Goal: Task Accomplishment & Management: Use online tool/utility

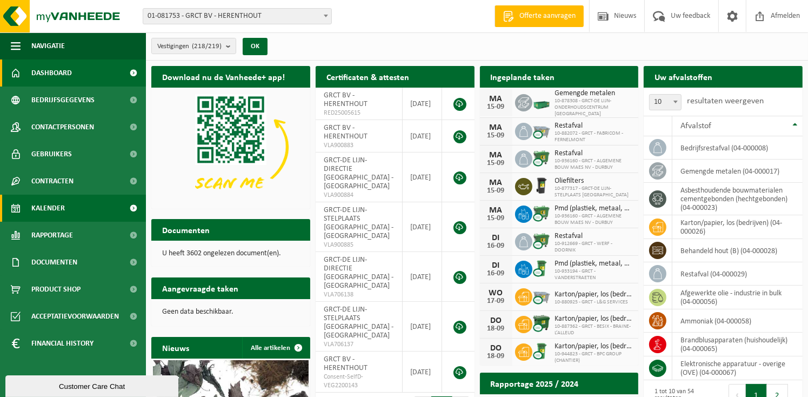
click at [131, 205] on span at bounding box center [134, 208] width 24 height 27
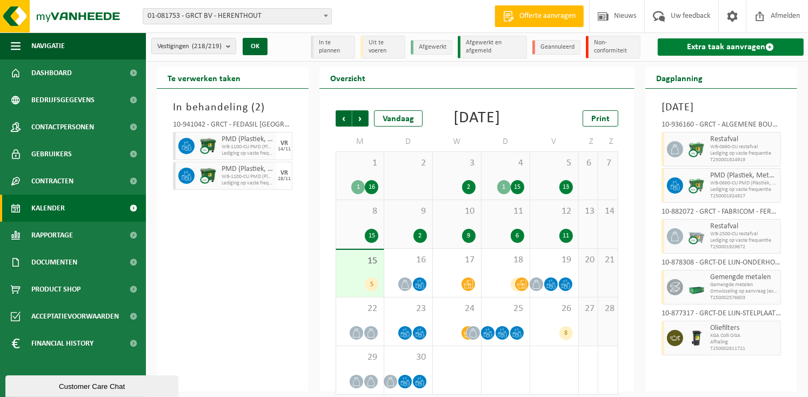
click at [737, 45] on link "Extra taak aanvragen" at bounding box center [731, 46] width 146 height 17
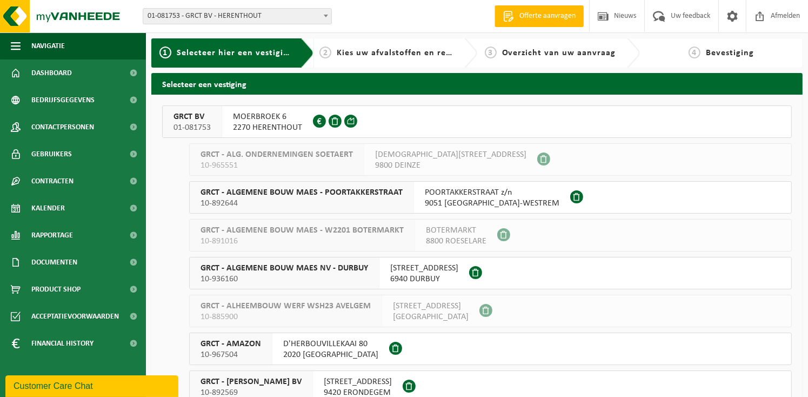
click at [266, 117] on span "MOERBROEK 6" at bounding box center [267, 116] width 69 height 11
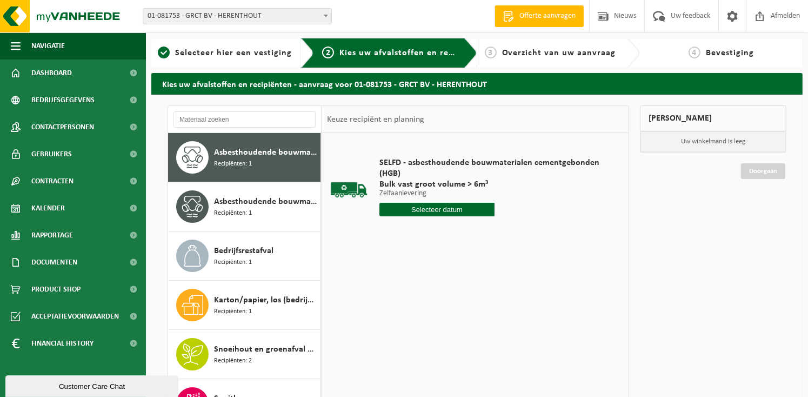
click at [474, 211] on input "text" at bounding box center [437, 210] width 115 height 14
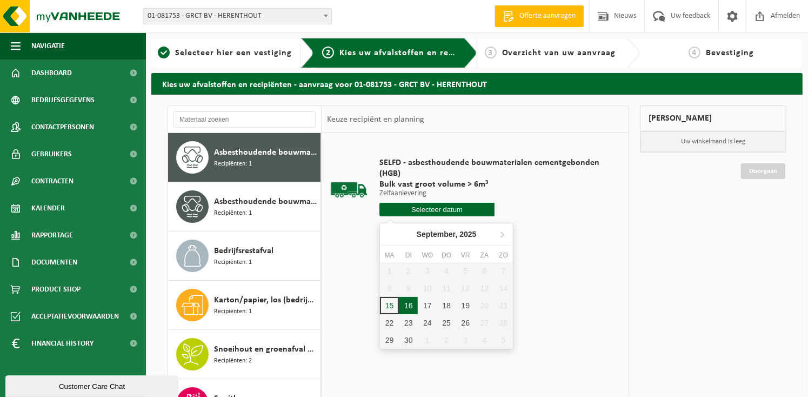
click at [413, 305] on div "16" at bounding box center [408, 305] width 19 height 17
type input "Van [DATE]"
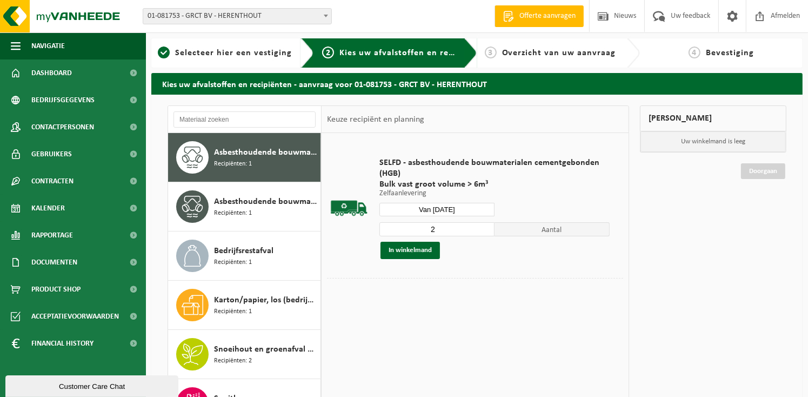
type input "2"
click at [486, 225] on input "2" at bounding box center [437, 229] width 115 height 14
click at [423, 250] on button "In winkelmand" at bounding box center [410, 250] width 59 height 17
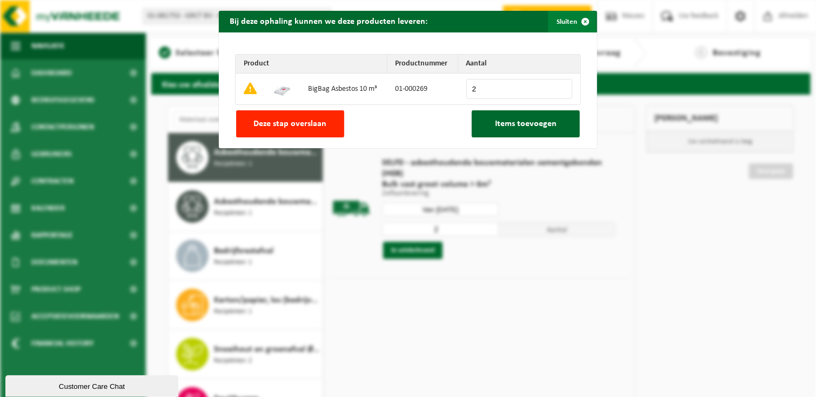
click at [579, 20] on span "button" at bounding box center [586, 22] width 22 height 22
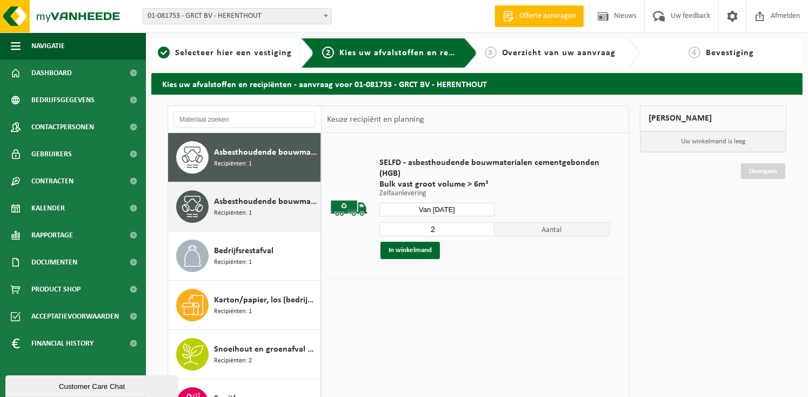
click at [260, 206] on span "Asbesthoudende bouwmaterialen cementgebonden met isolatie(hechtgebonden)" at bounding box center [266, 201] width 104 height 13
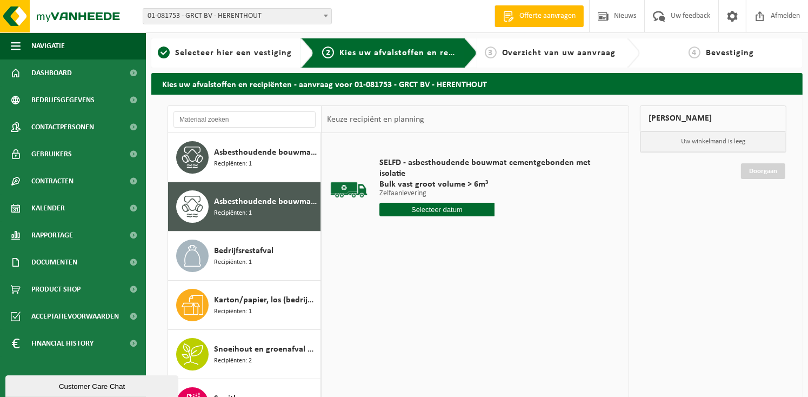
click at [428, 209] on input "text" at bounding box center [437, 210] width 115 height 14
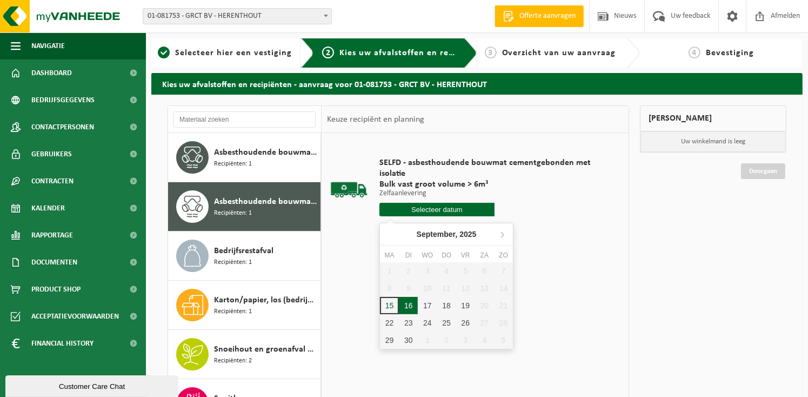
click at [410, 304] on div "16" at bounding box center [408, 305] width 19 height 17
type input "Van [DATE]"
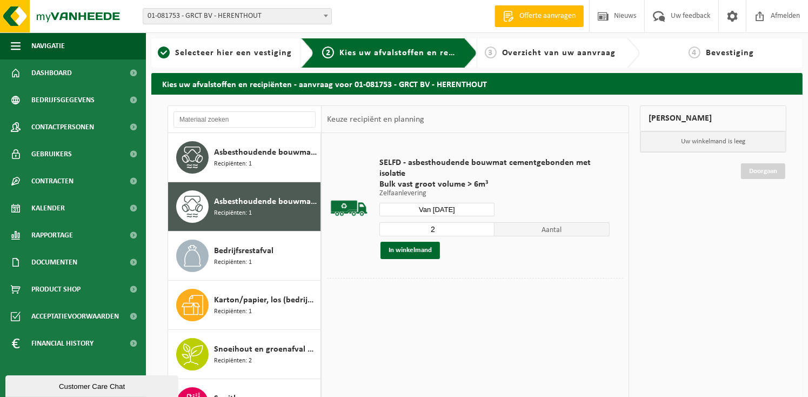
type input "2"
click at [484, 225] on input "2" at bounding box center [437, 229] width 115 height 14
click at [420, 248] on button "In winkelmand" at bounding box center [410, 250] width 59 height 17
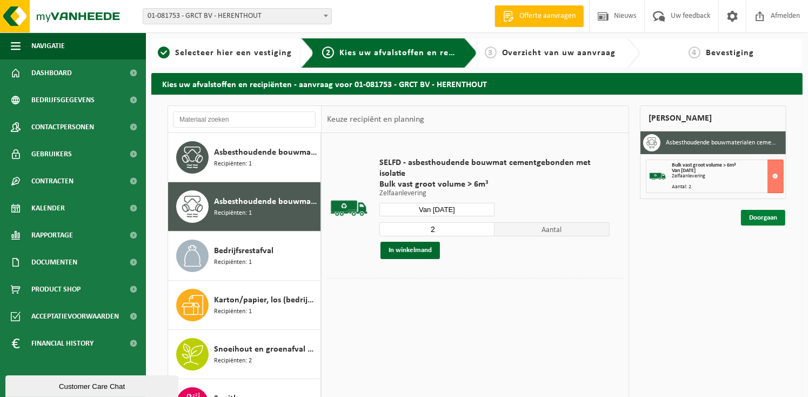
click at [763, 214] on link "Doorgaan" at bounding box center [763, 218] width 44 height 16
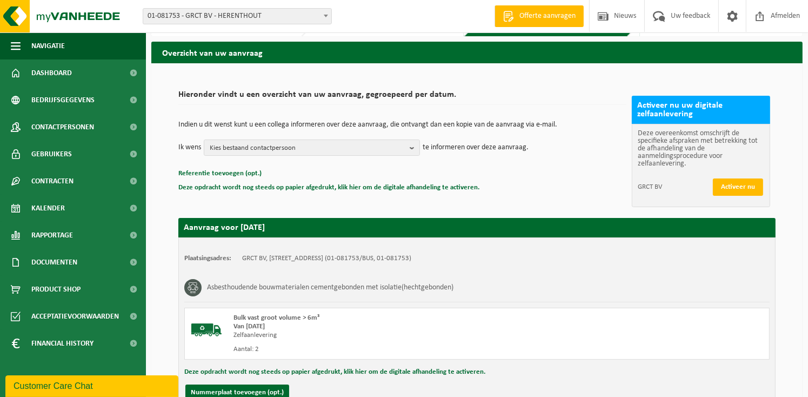
scroll to position [133, 0]
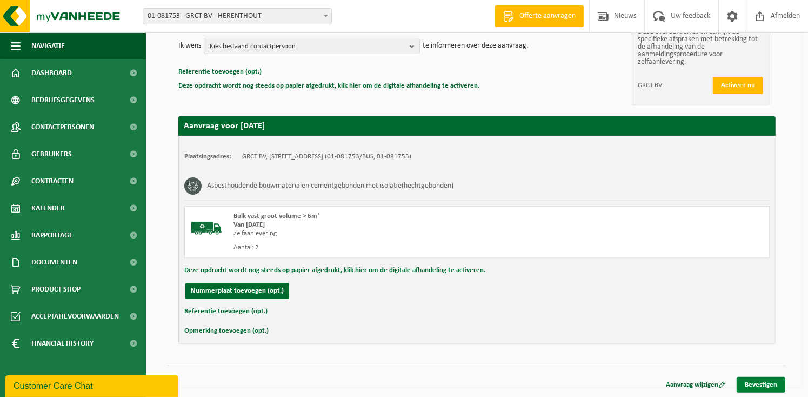
click at [760, 383] on link "Bevestigen" at bounding box center [761, 385] width 49 height 16
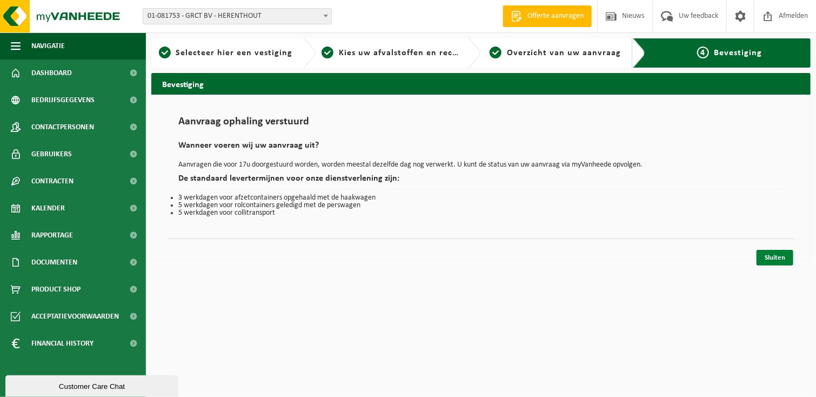
click at [779, 257] on link "Sluiten" at bounding box center [775, 258] width 37 height 16
